Goal: Task Accomplishment & Management: Manage account settings

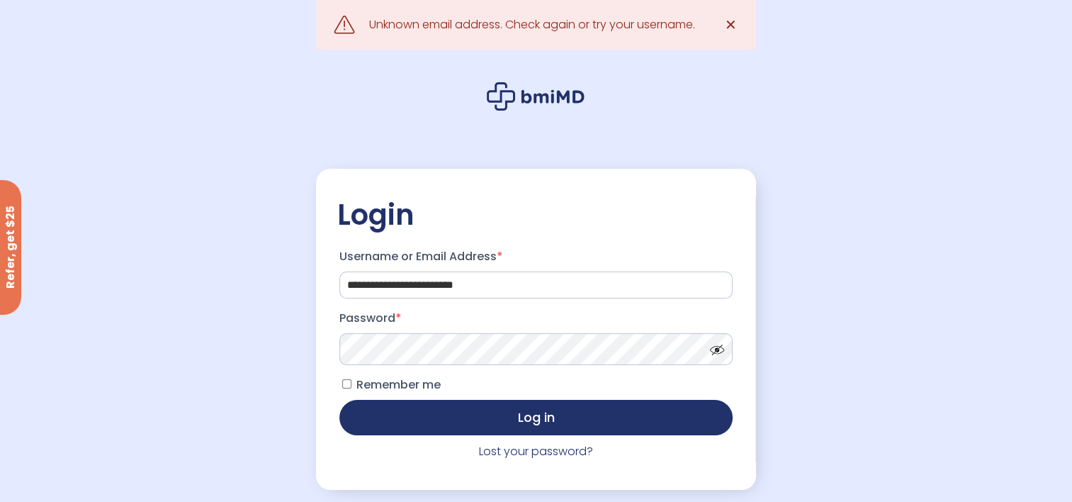
click at [717, 350] on span at bounding box center [714, 346] width 21 height 11
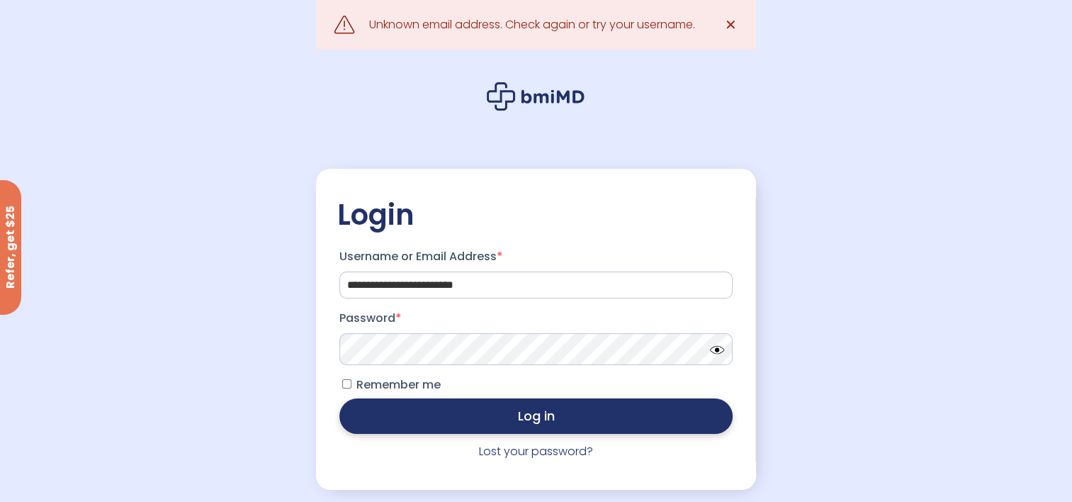
click at [520, 417] on button "Log in" at bounding box center [535, 415] width 393 height 35
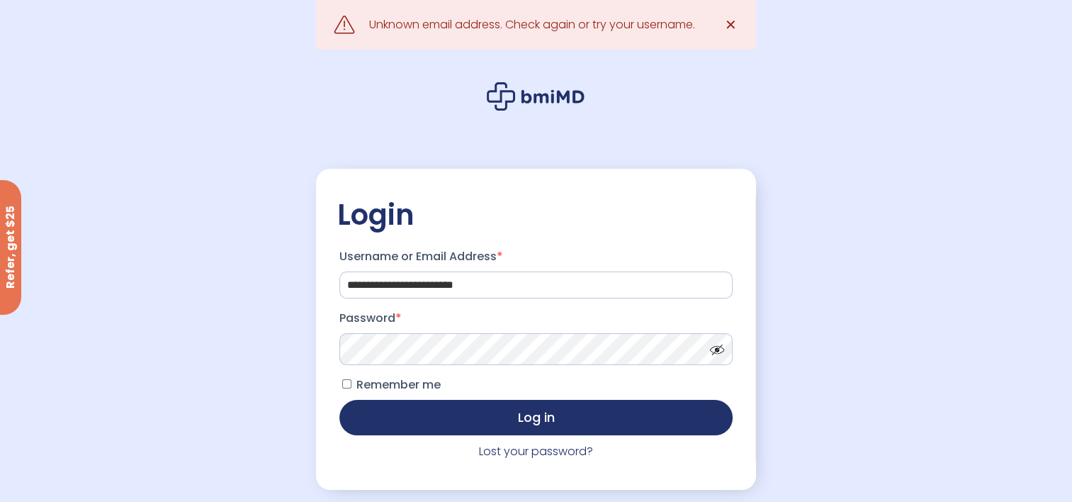
scroll to position [71, 0]
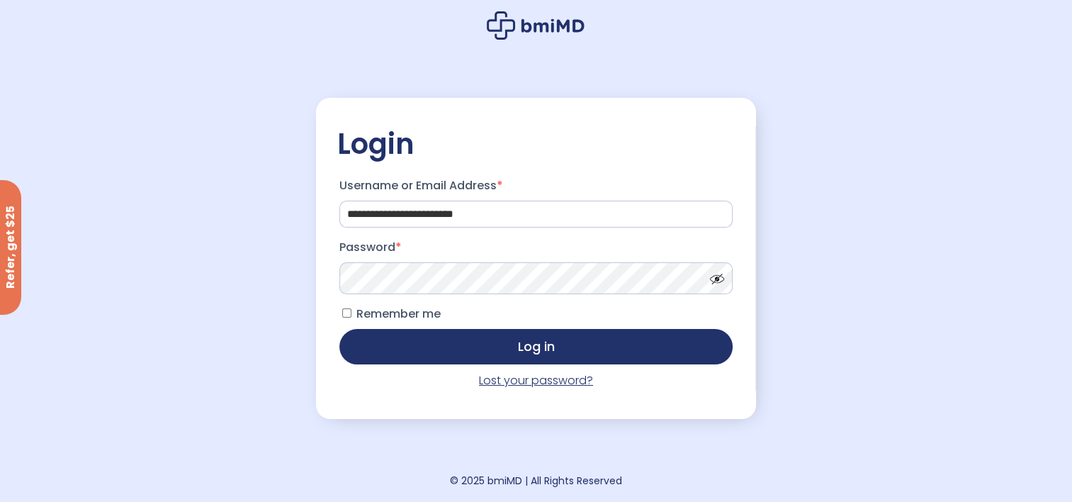
click at [535, 385] on link "Lost your password?" at bounding box center [536, 380] width 114 height 16
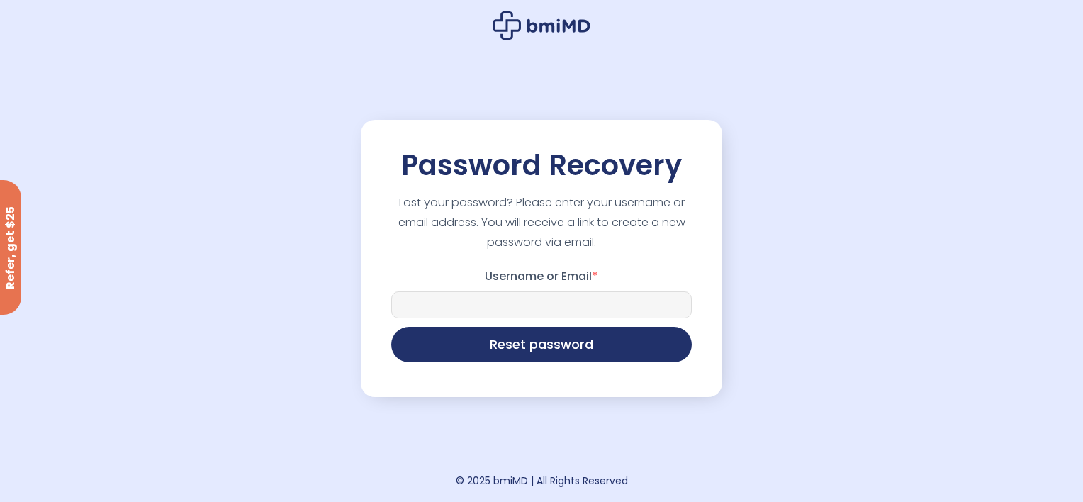
click at [426, 305] on input "Username or Email *" at bounding box center [541, 304] width 300 height 27
click at [414, 306] on input "Username or Email *" at bounding box center [541, 304] width 300 height 27
type input "**********"
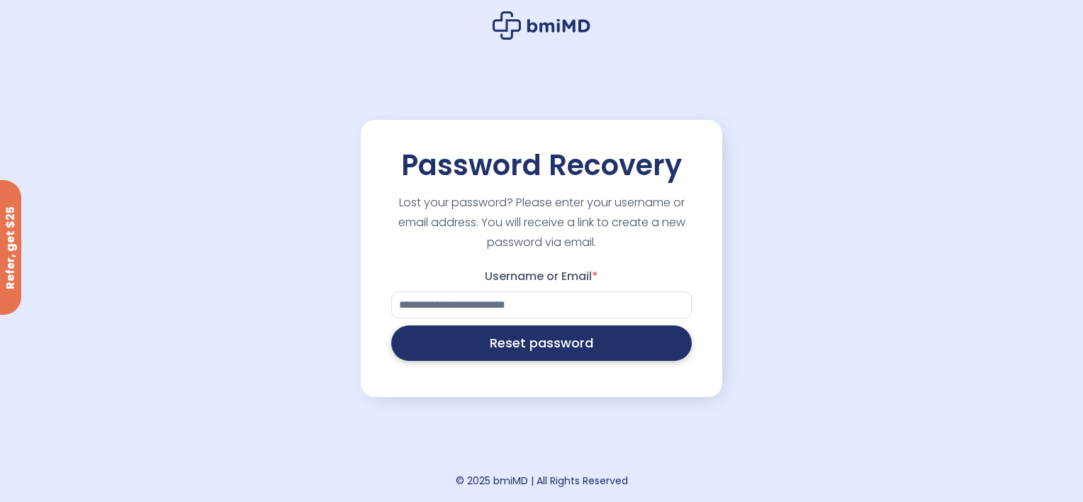
click at [533, 349] on button "Reset password" at bounding box center [541, 342] width 300 height 35
